Goal: Information Seeking & Learning: Find specific fact

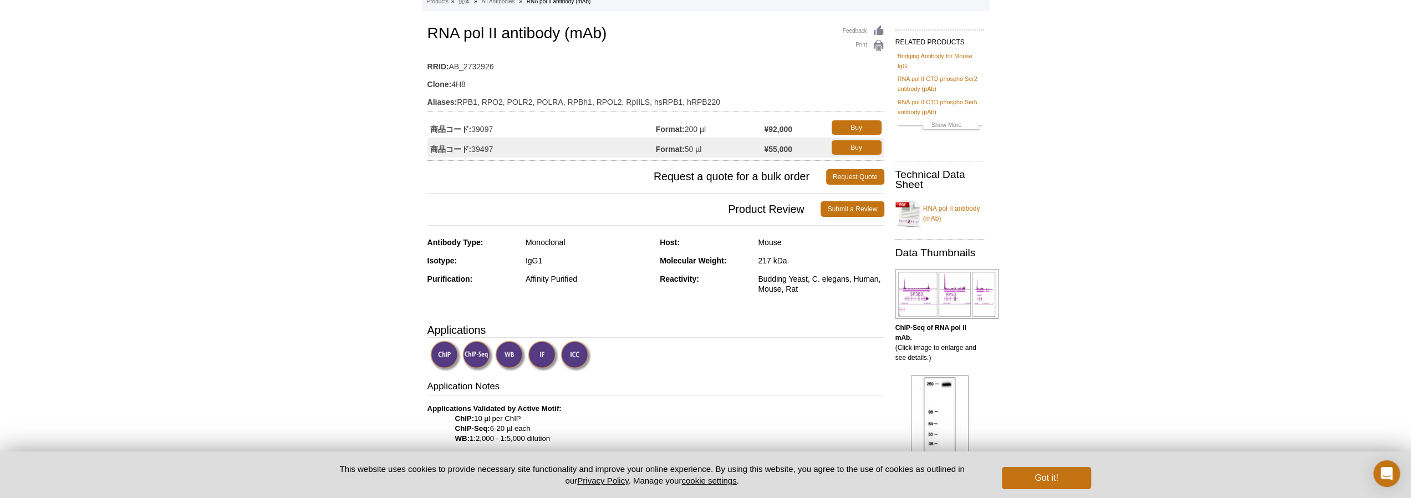
scroll to position [55, 0]
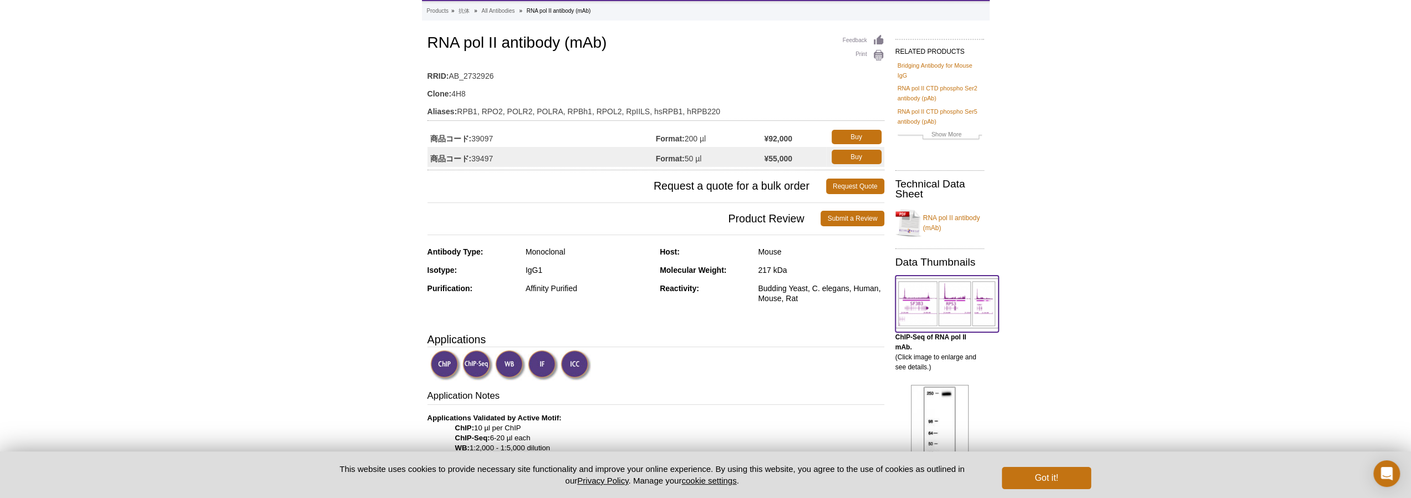
click at [953, 300] on img at bounding box center [947, 303] width 103 height 50
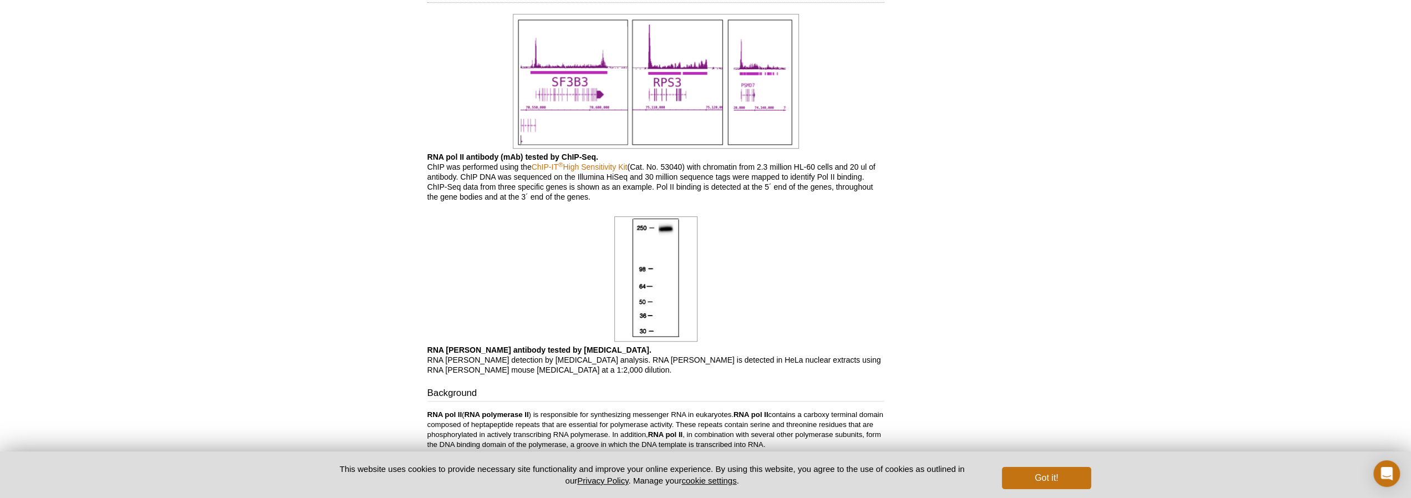
scroll to position [973, 0]
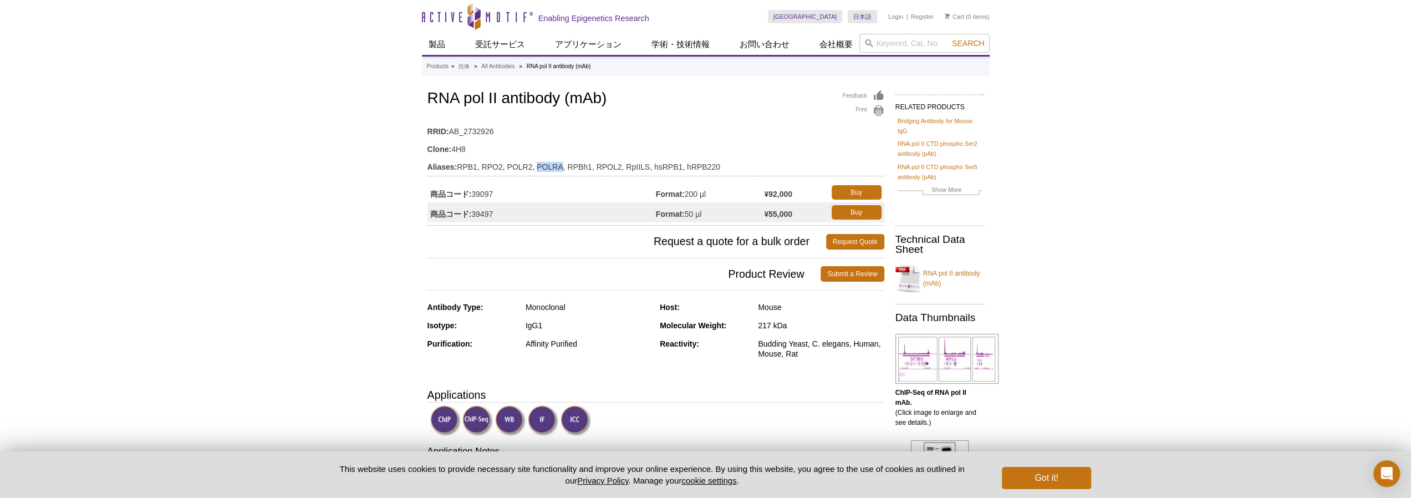
drag, startPoint x: 536, startPoint y: 167, endPoint x: 561, endPoint y: 167, distance: 25.5
type textarea "[PERSON_NAME]"
click at [561, 167] on td "Aliases: RPB1, RPO2, POLR2, [PERSON_NAME], RPBh1, RPOL2, RpIILS, hsRPB1, hRPB220" at bounding box center [656, 164] width 457 height 18
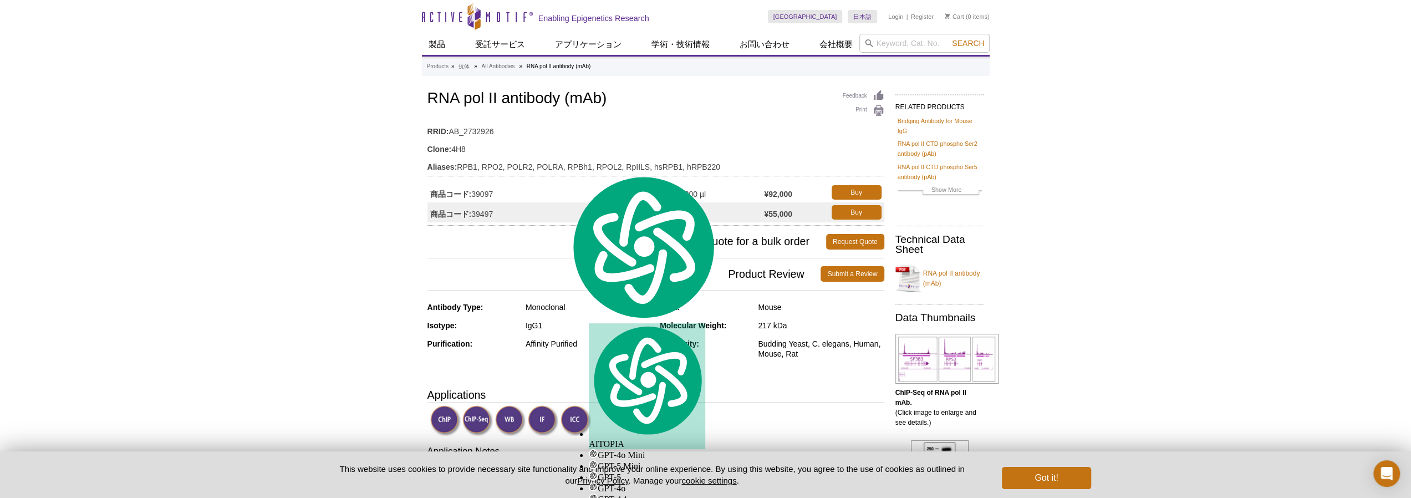
click at [792, 139] on td "Clone: 4H8" at bounding box center [656, 147] width 457 height 18
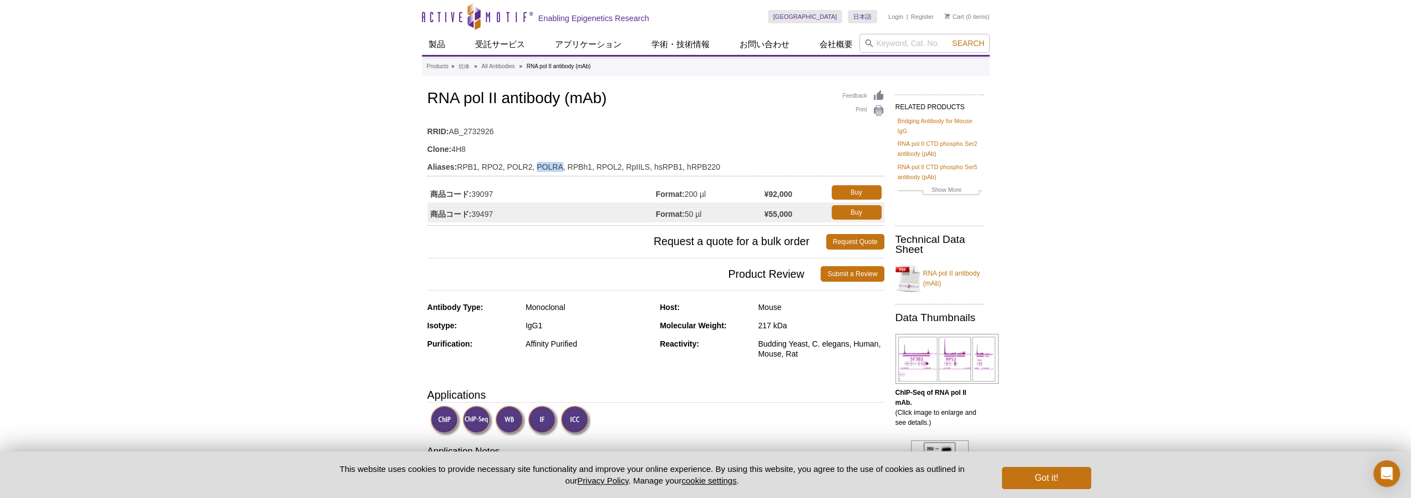
drag, startPoint x: 562, startPoint y: 167, endPoint x: 538, endPoint y: 170, distance: 24.1
click at [538, 170] on td "Aliases: RPB1, RPO2, POLR2, [PERSON_NAME], RPBh1, RPOL2, RpIILS, hsRPB1, hRPB220" at bounding box center [656, 164] width 457 height 18
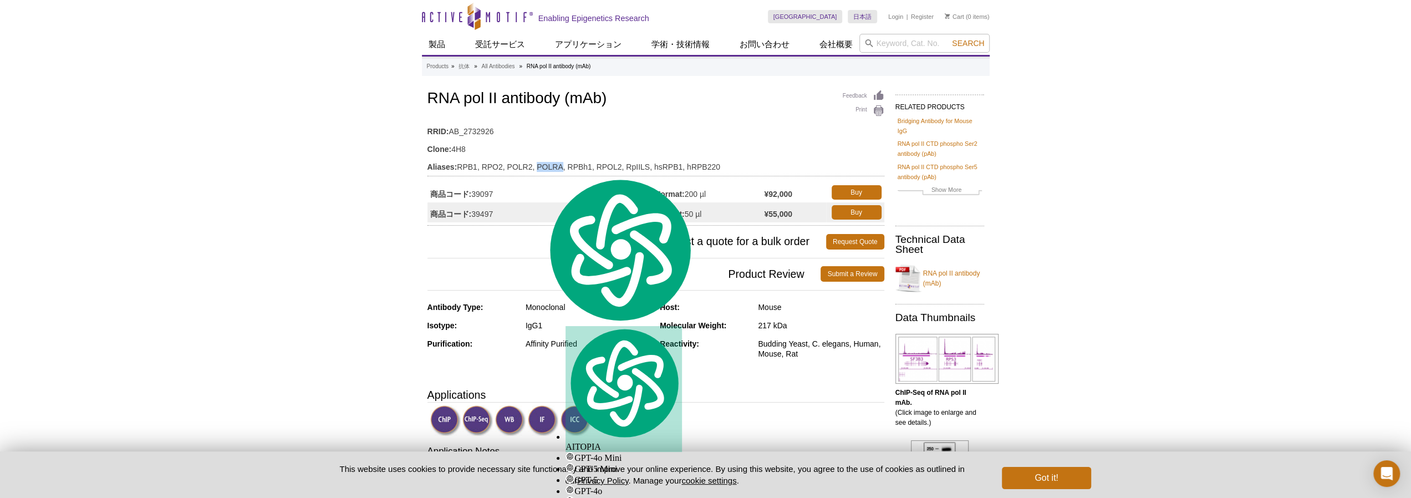
copy td "[PERSON_NAME]"
drag, startPoint x: 301, startPoint y: 93, endPoint x: 253, endPoint y: 54, distance: 60.7
